Goal: Transaction & Acquisition: Purchase product/service

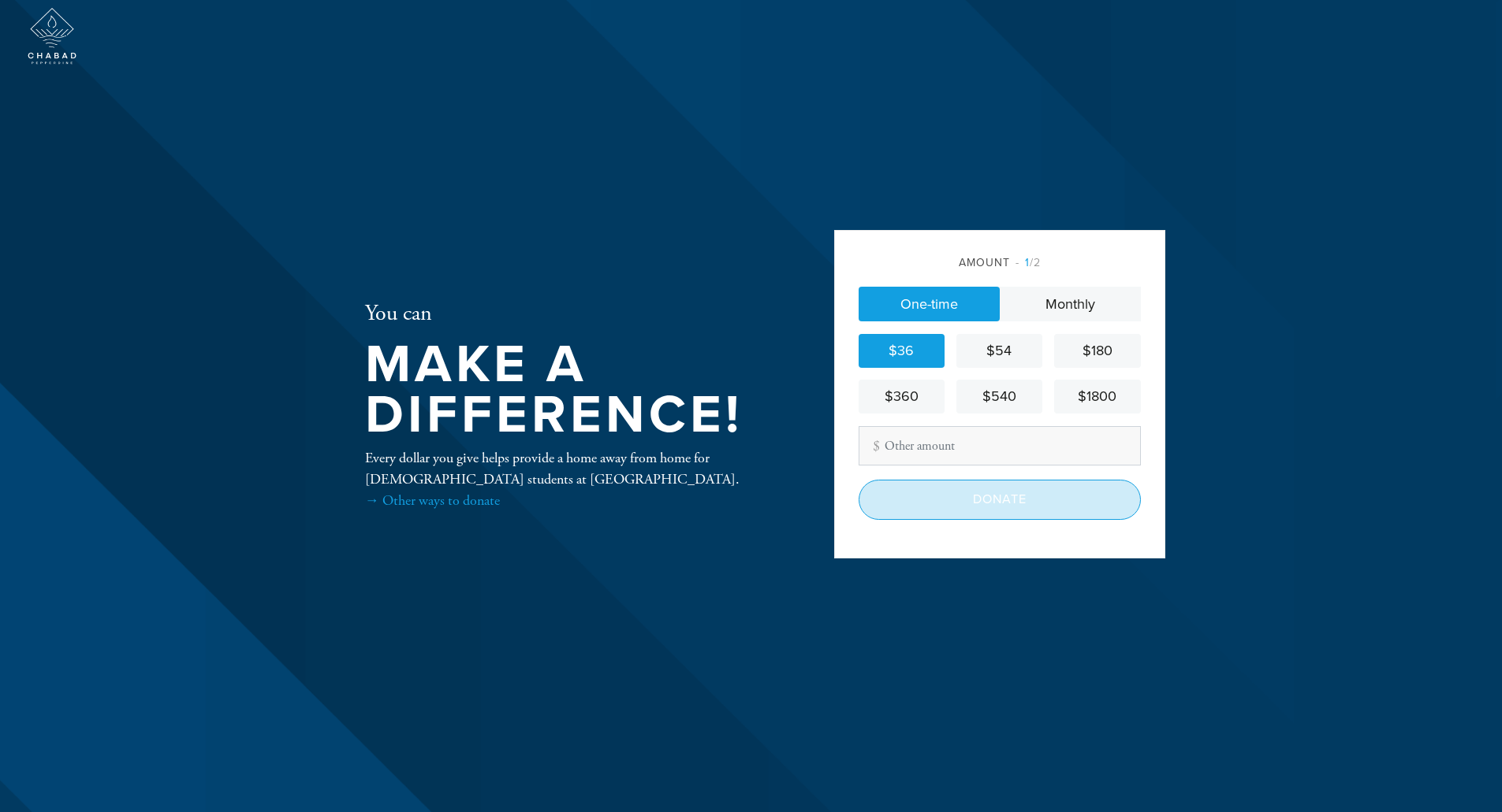
click at [966, 507] on input "Donate" at bounding box center [999, 500] width 282 height 39
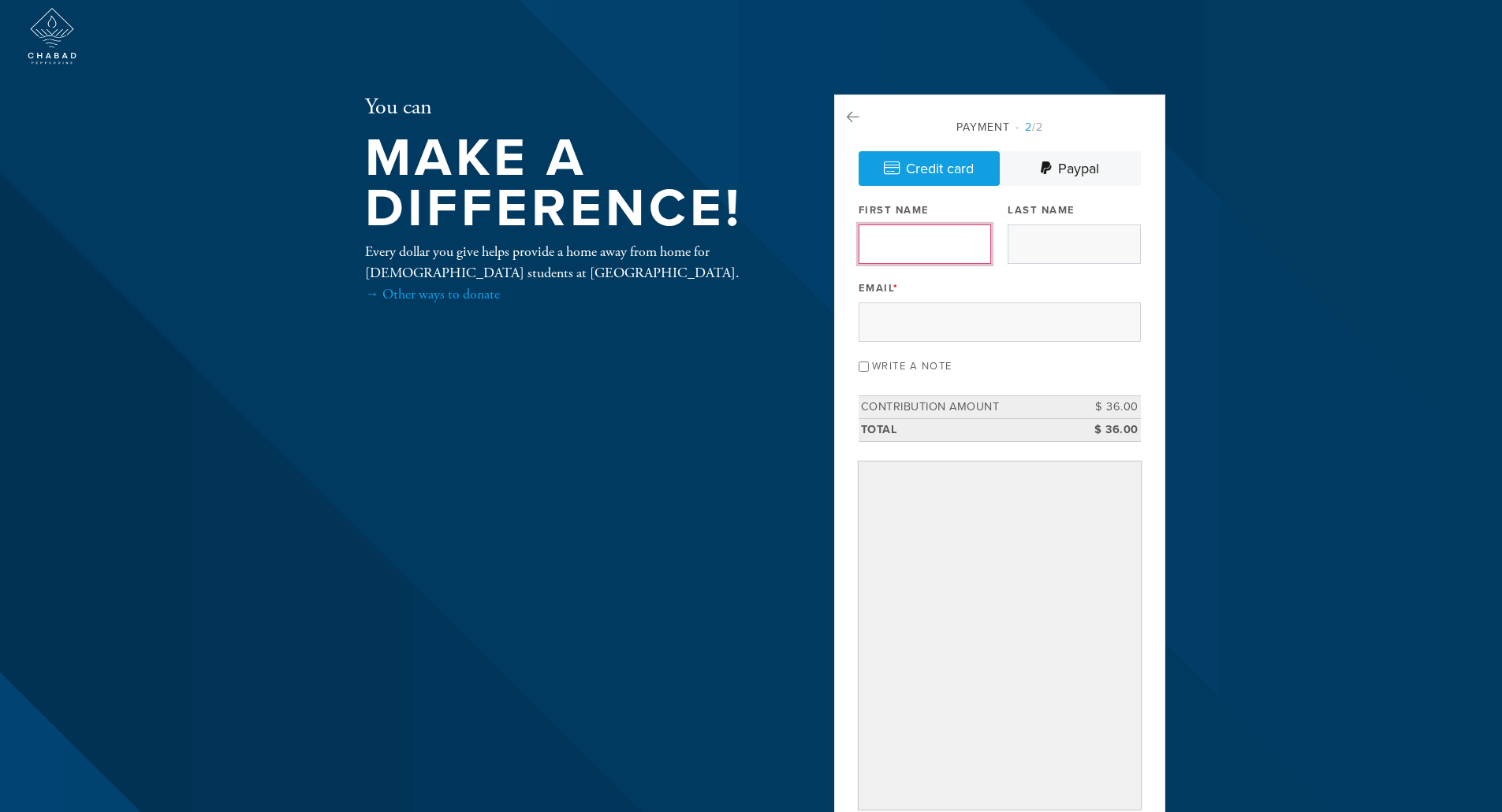
click at [910, 230] on input "First Name" at bounding box center [924, 244] width 132 height 39
type input "[PERSON_NAME]"
type input "DINOVITZ"
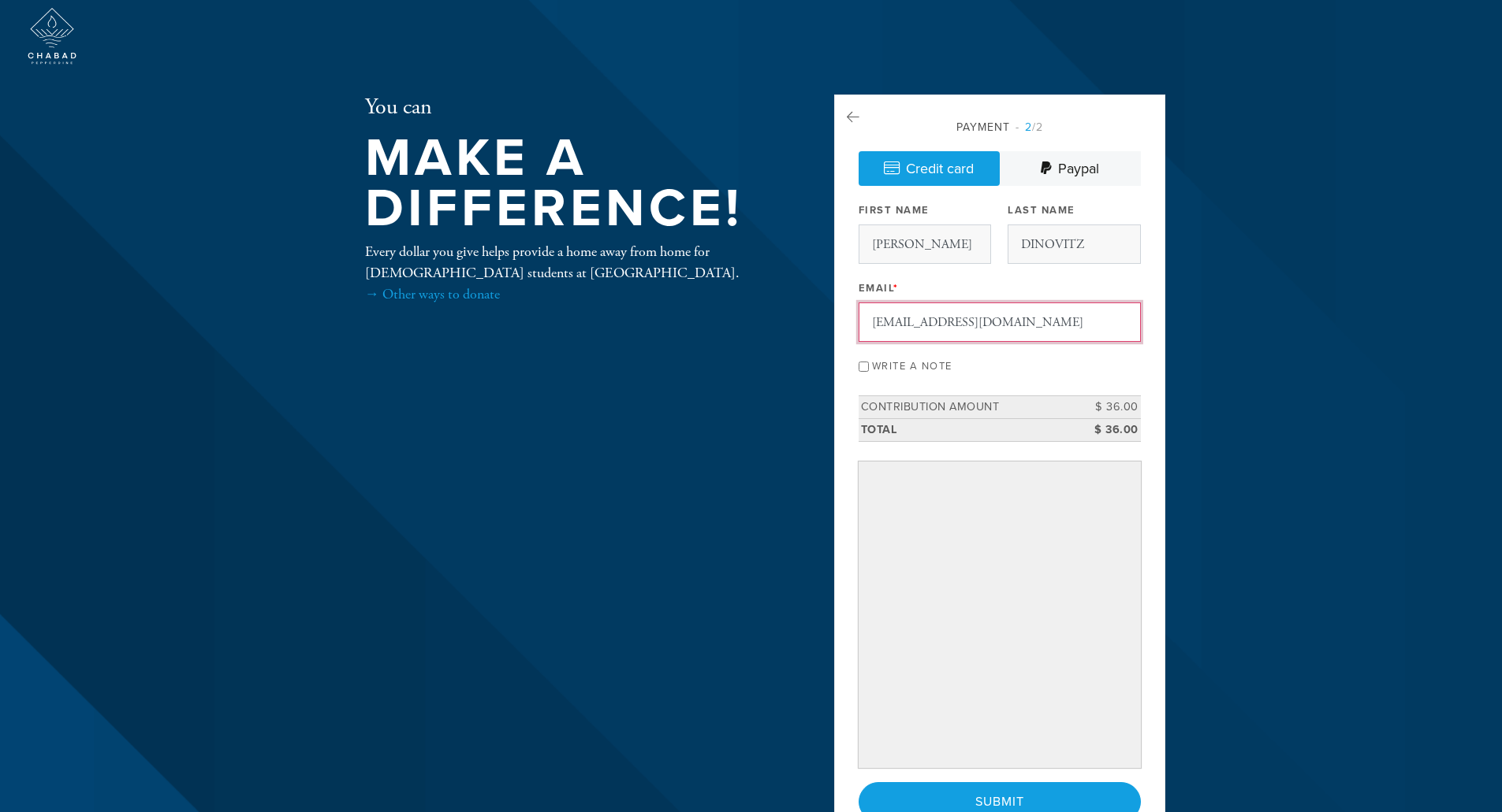
drag, startPoint x: 942, startPoint y: 326, endPoint x: 948, endPoint y: 339, distance: 14.3
click at [942, 326] on input "[EMAIL_ADDRESS][DOMAIN_NAME]" at bounding box center [999, 322] width 282 height 39
type input "[EMAIL_ADDRESS][DOMAIN_NAME]"
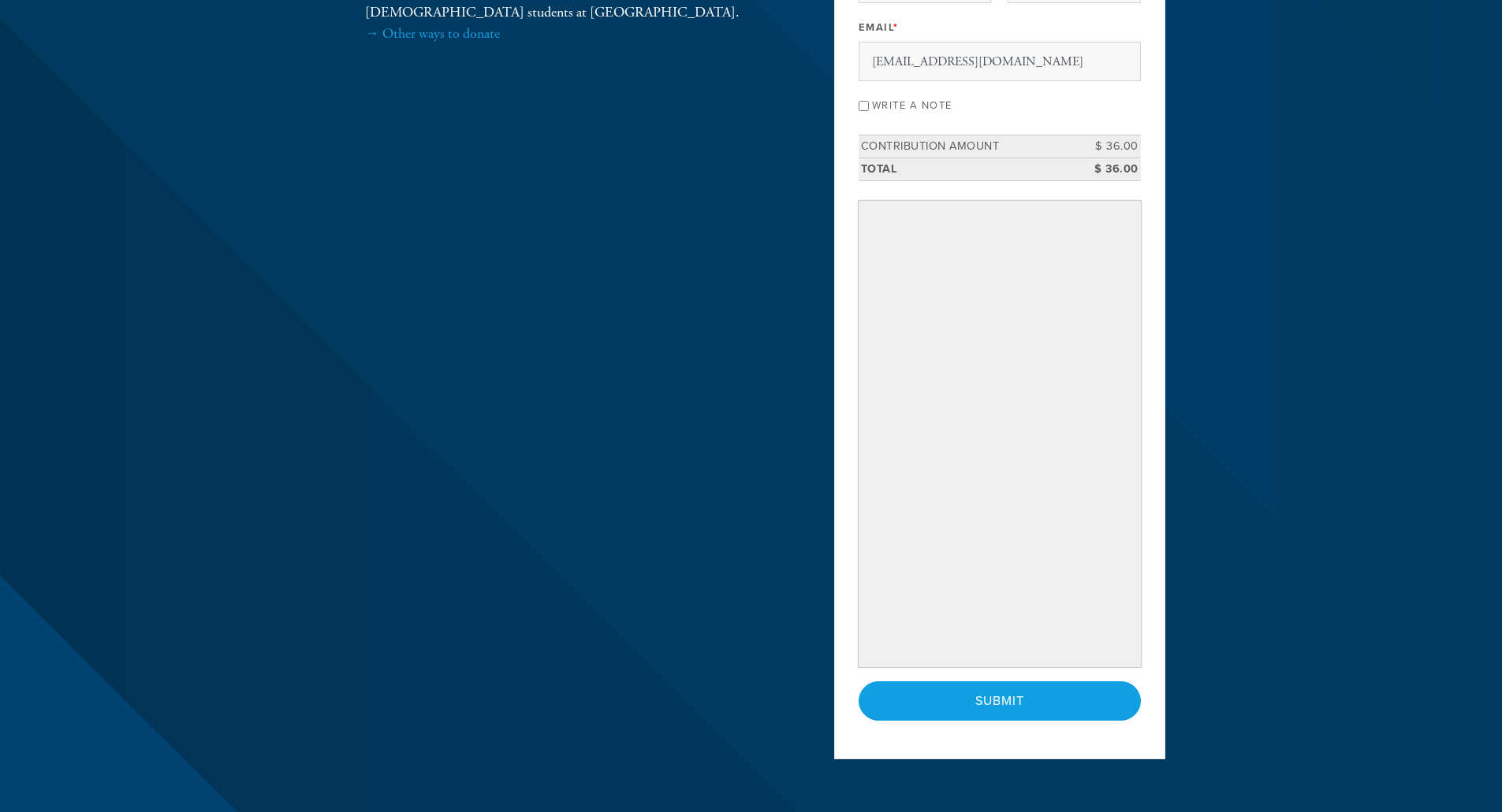
scroll to position [394, 0]
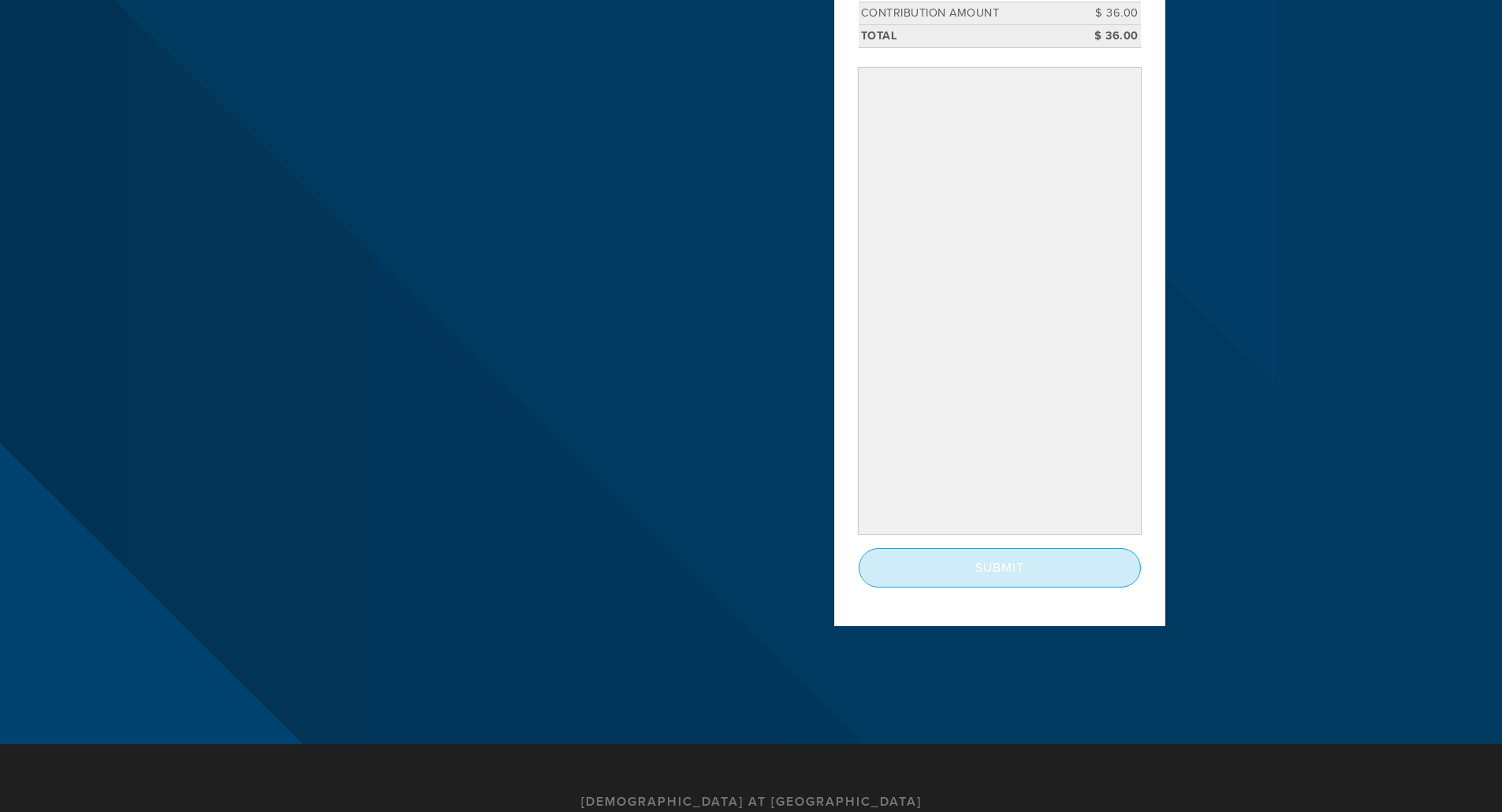
click at [998, 575] on input "Submit" at bounding box center [999, 568] width 282 height 39
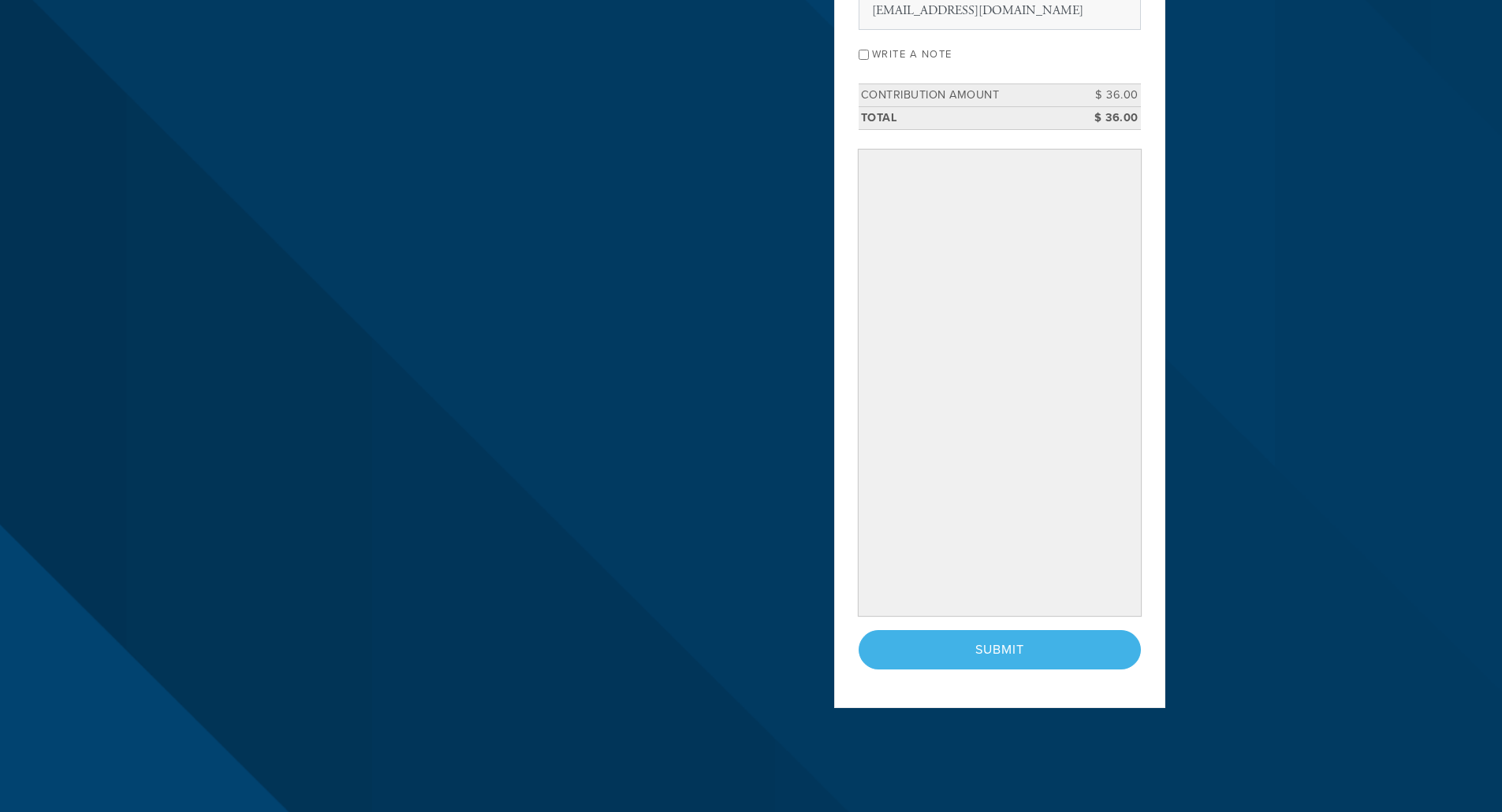
scroll to position [315, 0]
